Goal: Information Seeking & Learning: Learn about a topic

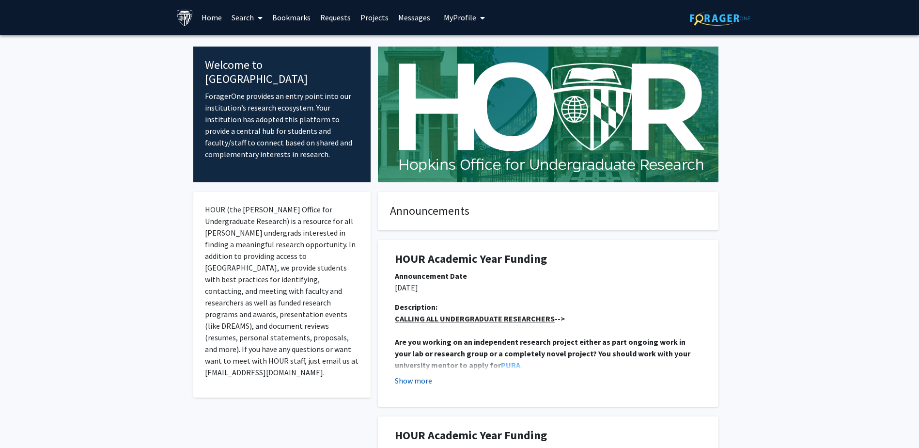
click at [425, 382] on button "Show more" at bounding box center [413, 381] width 37 height 12
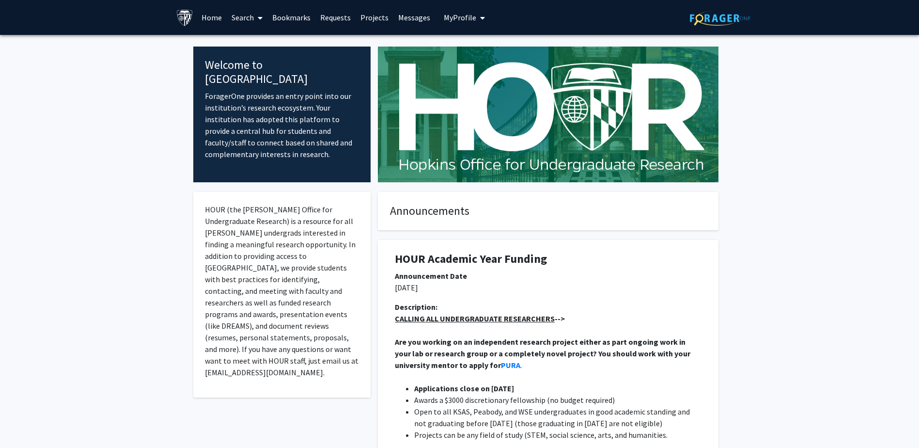
click at [254, 18] on span at bounding box center [258, 18] width 9 height 34
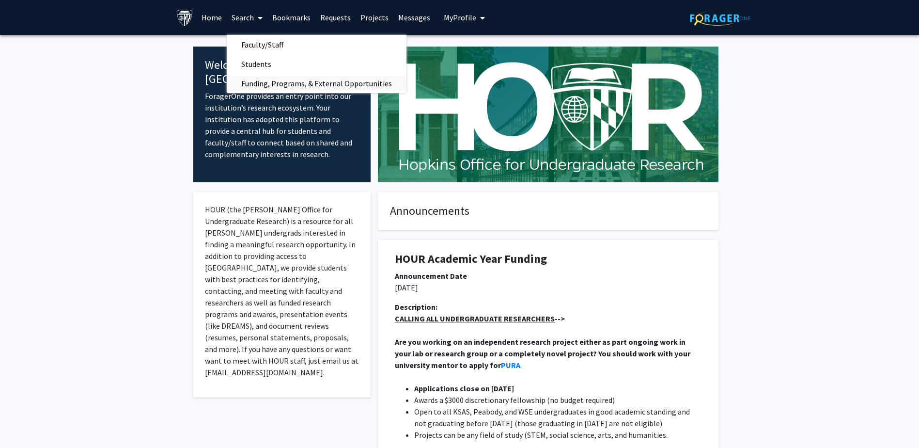
click at [286, 78] on span "Funding, Programs, & External Opportunities" at bounding box center [317, 83] width 180 height 19
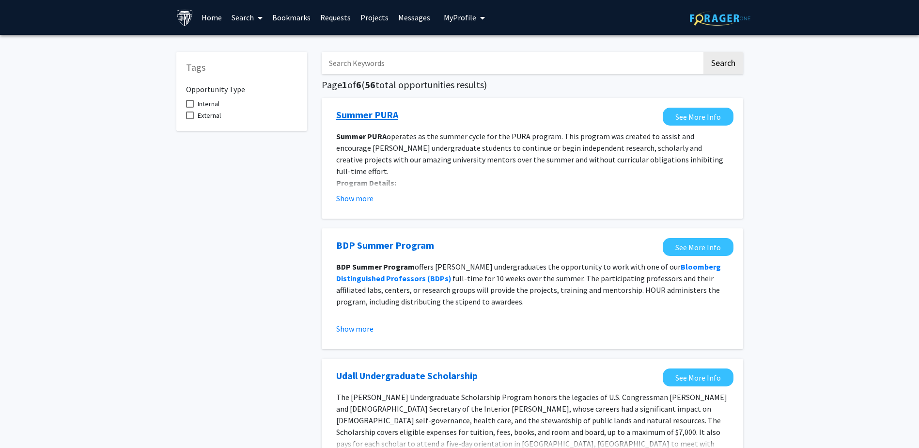
click at [384, 117] on link "Summer PURA" at bounding box center [367, 115] width 62 height 15
click at [359, 112] on link "Summer PURA" at bounding box center [367, 115] width 62 height 15
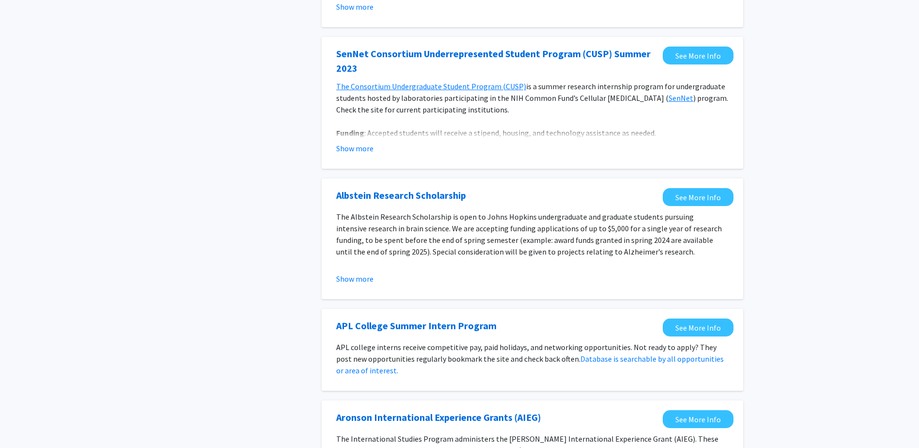
scroll to position [581, 0]
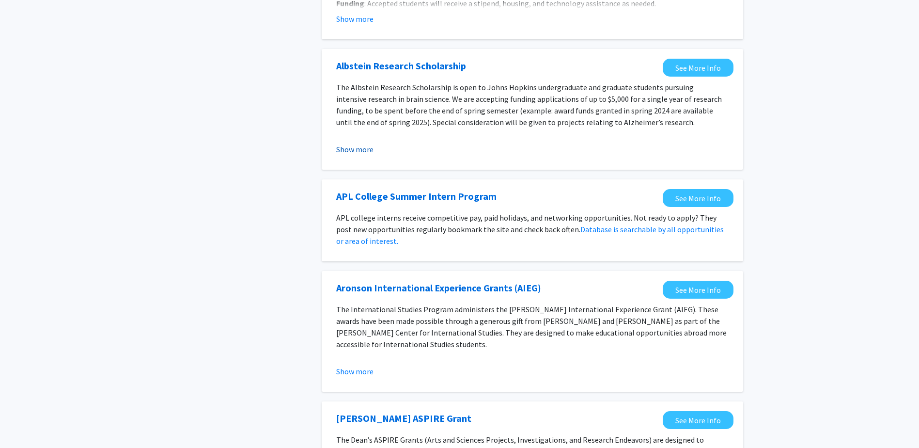
click at [353, 150] on button "Show more" at bounding box center [354, 149] width 37 height 12
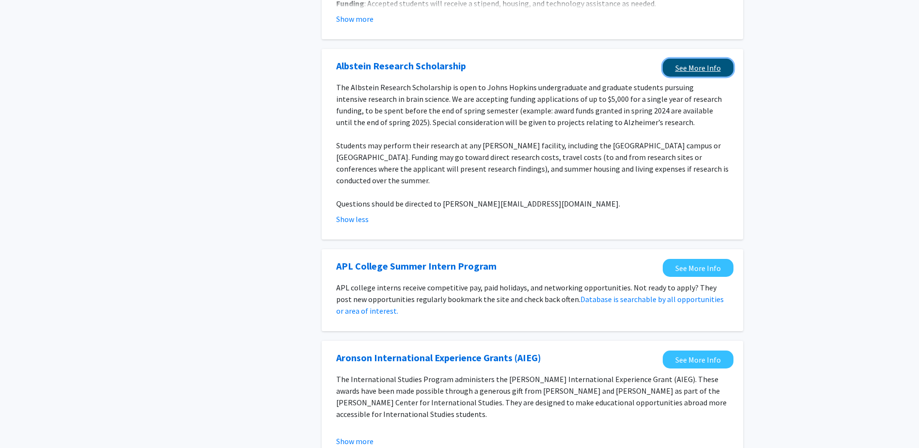
click at [701, 65] on link "See More Info" at bounding box center [698, 68] width 71 height 18
